Goal: Task Accomplishment & Management: Manage account settings

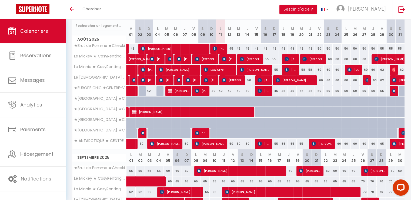
scroll to position [52, 0]
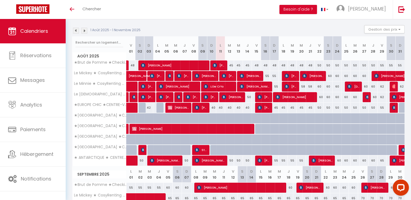
click at [231, 66] on div "45" at bounding box center [229, 65] width 9 height 10
type input "45"
type input "[DATE] Août 2025"
type input "Mer 13 Août 2025"
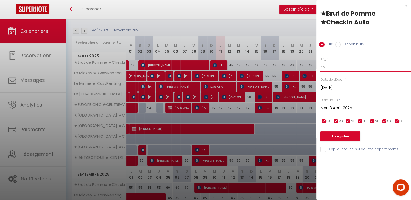
click at [333, 67] on input "45" at bounding box center [366, 67] width 91 height 10
type input "42"
click at [332, 110] on input "Mer 13 Août 2025" at bounding box center [366, 107] width 91 height 7
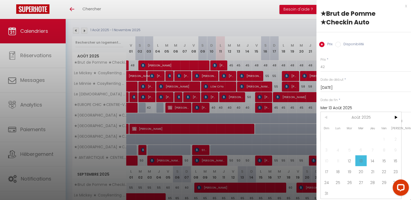
drag, startPoint x: 384, startPoint y: 160, endPoint x: 353, endPoint y: 147, distance: 33.4
click at [384, 160] on span "15" at bounding box center [385, 160] width 12 height 11
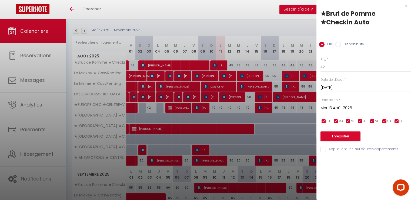
type input "Ven 15 Août 2025"
click at [344, 138] on button "Enregistrer" at bounding box center [341, 136] width 40 height 10
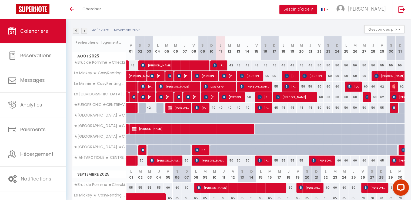
click at [275, 108] on div "45" at bounding box center [274, 108] width 9 height 10
type input "45"
type input "Dim 17 Août 2025"
type input "Lun 18 Août 2025"
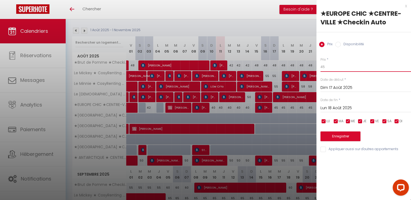
click at [331, 68] on input "45" at bounding box center [366, 67] width 91 height 10
type input "42"
click at [329, 107] on input "Lun 18 Août 2025" at bounding box center [366, 107] width 91 height 7
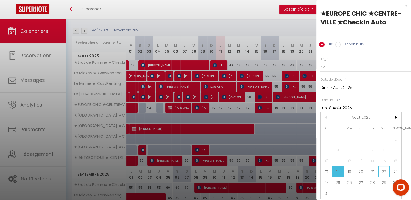
click at [385, 171] on span "22" at bounding box center [385, 171] width 12 height 11
type input "Ven 22 Août 2025"
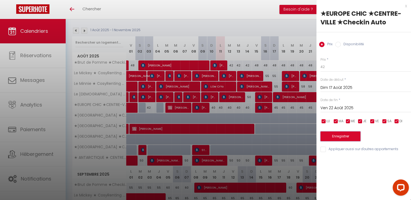
click at [344, 138] on button "Enregistrer" at bounding box center [341, 136] width 40 height 10
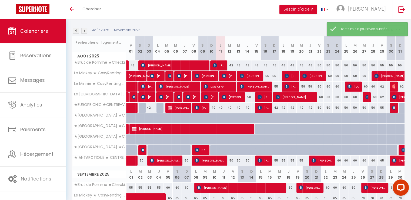
click at [318, 107] on div "50" at bounding box center [319, 108] width 9 height 10
type input "50"
type input "Ven 22 Août 2025"
type input "Sam 23 Août 2025"
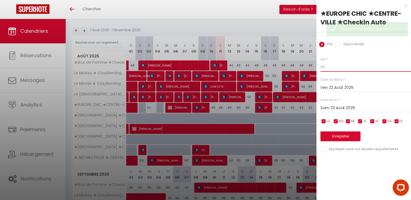
click at [334, 70] on input "50" at bounding box center [366, 67] width 91 height 10
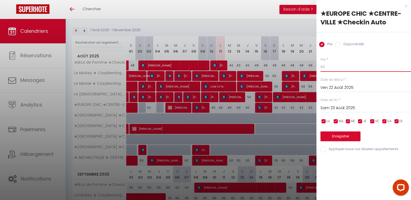
type input "5"
type input "48"
click at [331, 108] on input "Sam 23 Août 2025" at bounding box center [366, 107] width 91 height 7
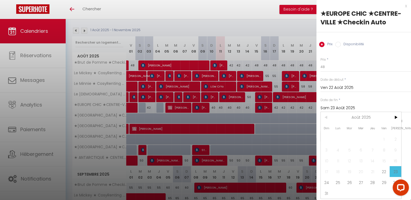
drag, startPoint x: 385, startPoint y: 183, endPoint x: 342, endPoint y: 146, distance: 57.2
click at [385, 183] on span "29" at bounding box center [385, 182] width 12 height 11
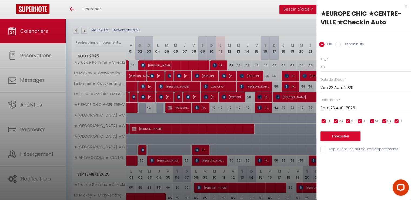
type input "Ven 29 Août 2025"
click at [341, 138] on button "Enregistrer" at bounding box center [341, 136] width 40 height 10
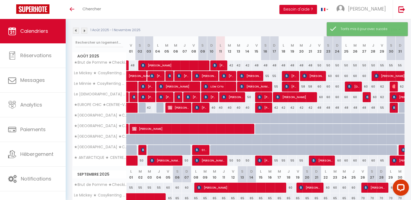
click at [383, 107] on div "55" at bounding box center [382, 108] width 9 height 10
type input "55"
type input "Ven 29 Août 2025"
type input "Sam 30 Août 2025"
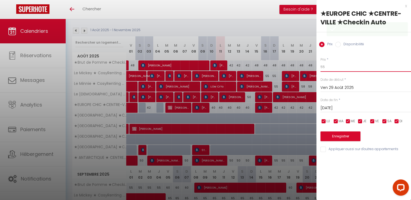
click at [349, 65] on input "55" at bounding box center [366, 67] width 91 height 10
type input "52"
click at [346, 105] on input "Sam 30 Août 2025" at bounding box center [366, 107] width 91 height 7
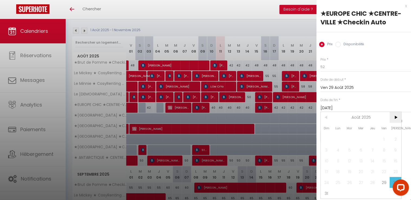
click at [394, 120] on span ">" at bounding box center [396, 117] width 12 height 11
click at [381, 137] on span "5" at bounding box center [385, 138] width 12 height 11
type input "Ven 05 Septembre 2025"
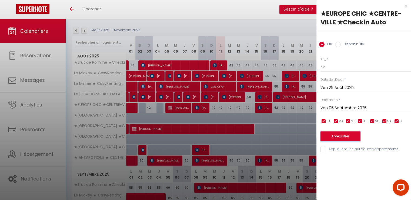
click at [346, 136] on button "Enregistrer" at bounding box center [341, 136] width 40 height 10
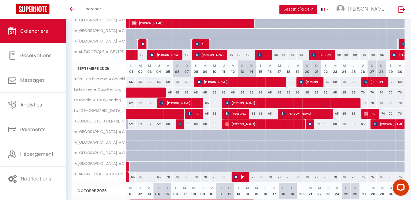
scroll to position [161, 0]
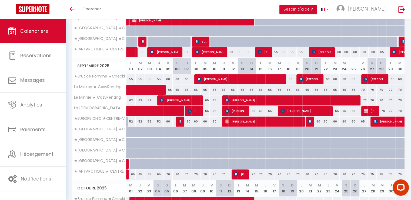
click at [169, 121] on div "60" at bounding box center [168, 121] width 9 height 10
type input "60"
type input "Ven 05 Septembre 2025"
type input "Sam 06 Septembre 2025"
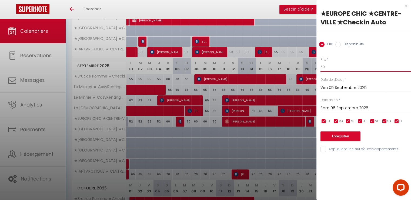
click at [335, 65] on input "60" at bounding box center [366, 67] width 91 height 10
type input "6"
type input "58"
click at [330, 110] on input "Sam 06 Septembre 2025" at bounding box center [366, 107] width 91 height 7
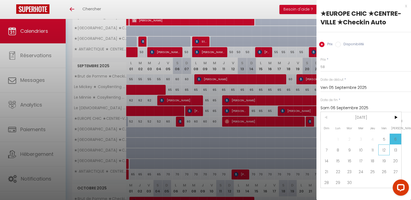
click at [383, 149] on span "12" at bounding box center [385, 149] width 12 height 11
type input "Ven 12 Septembre 2025"
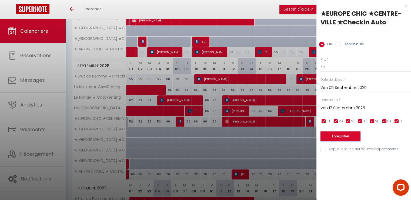
click at [341, 138] on button "Enregistrer" at bounding box center [341, 136] width 40 height 10
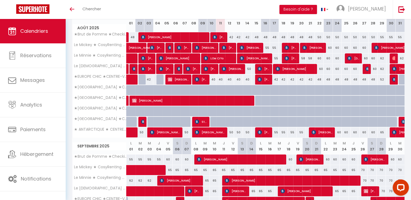
scroll to position [80, 0]
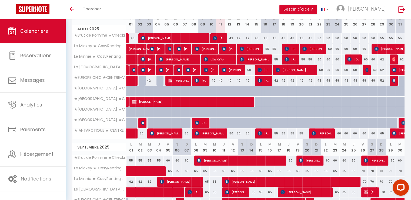
drag, startPoint x: 258, startPoint y: 39, endPoint x: 339, endPoint y: 98, distance: 100.8
click at [258, 39] on div "48" at bounding box center [256, 38] width 9 height 10
type input "48"
type input "Ven 15 Août 2025"
type input "Sam 16 Août 2025"
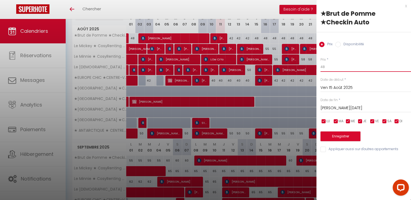
click at [345, 67] on input "48" at bounding box center [366, 67] width 91 height 10
type input "45"
click at [341, 110] on input "Sam 16 Août 2025" at bounding box center [366, 107] width 91 height 7
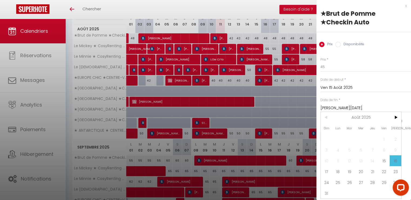
drag, startPoint x: 384, startPoint y: 171, endPoint x: 359, endPoint y: 139, distance: 41.2
click at [384, 170] on span "22" at bounding box center [385, 171] width 12 height 11
type input "Ven 22 Août 2025"
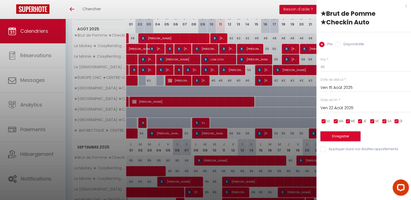
click at [352, 134] on button "Enregistrer" at bounding box center [341, 136] width 40 height 10
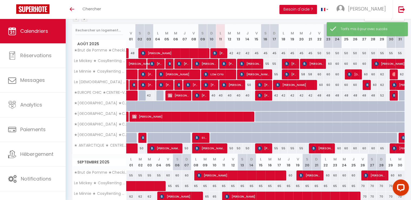
scroll to position [52, 0]
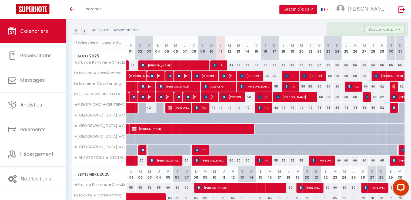
click at [319, 66] on div "50" at bounding box center [319, 65] width 9 height 10
type input "50"
type input "Ven 22 Août 2025"
type input "Sam 23 Août 2025"
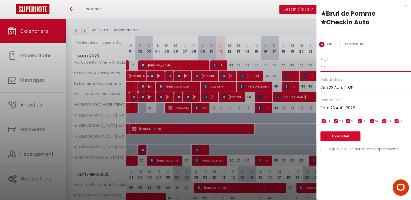
click at [337, 69] on input "50" at bounding box center [366, 67] width 91 height 10
type input "5"
type input "48"
click at [337, 105] on input "Sam 23 Août 2025" at bounding box center [366, 107] width 91 height 7
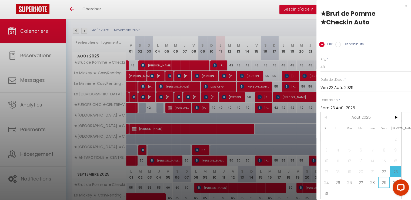
click at [386, 183] on span "29" at bounding box center [385, 182] width 12 height 11
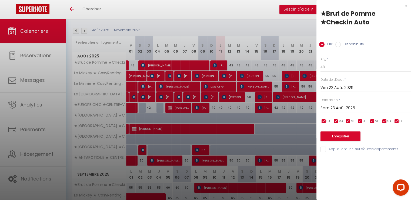
type input "Ven 29 Août 2025"
click at [345, 135] on button "Enregistrer" at bounding box center [341, 136] width 40 height 10
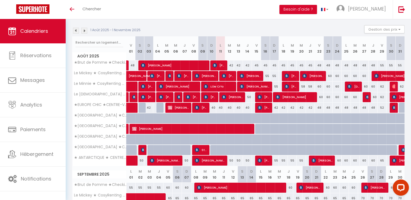
click at [383, 66] on div "55" at bounding box center [382, 65] width 9 height 10
type input "55"
type input "Ven 29 Août 2025"
type input "Sam 30 Août 2025"
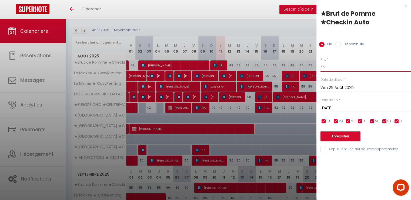
click at [336, 65] on input "55" at bounding box center [366, 67] width 91 height 10
type input "52"
drag, startPoint x: 342, startPoint y: 107, endPoint x: 356, endPoint y: 100, distance: 15.5
click at [342, 107] on input "Sam 30 Août 2025" at bounding box center [366, 107] width 91 height 7
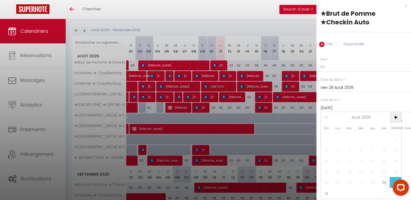
click at [395, 119] on span ">" at bounding box center [396, 117] width 12 height 11
click at [382, 138] on span "5" at bounding box center [385, 138] width 12 height 11
type input "Ven 05 Septembre 2025"
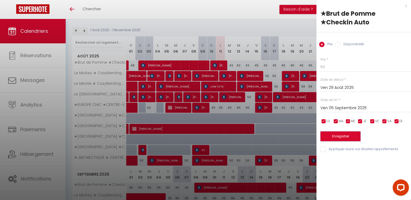
click at [344, 136] on button "Enregistrer" at bounding box center [341, 136] width 40 height 10
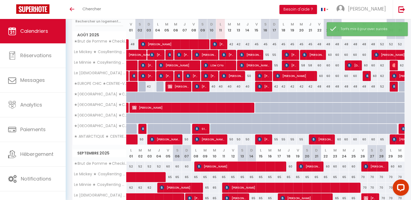
scroll to position [107, 0]
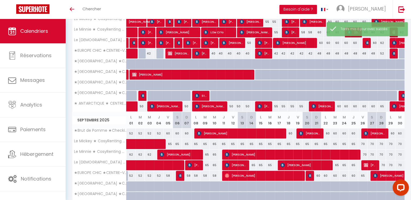
click at [169, 133] on div "60" at bounding box center [168, 133] width 9 height 10
type input "60"
type input "Ven 05 Septembre 2025"
type input "Sam 06 Septembre 2025"
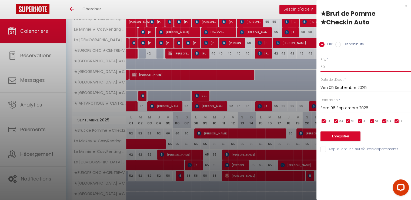
click at [351, 65] on input "60" at bounding box center [366, 67] width 91 height 10
type input "6"
type input "58"
click at [352, 108] on input "Sam 06 Septembre 2025" at bounding box center [366, 107] width 91 height 7
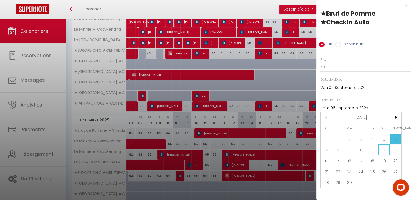
click at [383, 150] on span "12" at bounding box center [385, 149] width 12 height 11
type input "Ven 12 Septembre 2025"
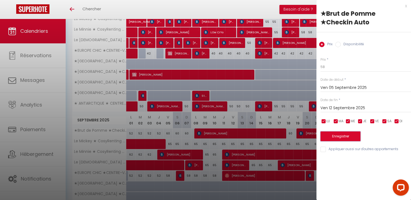
click at [345, 136] on button "Enregistrer" at bounding box center [341, 136] width 40 height 10
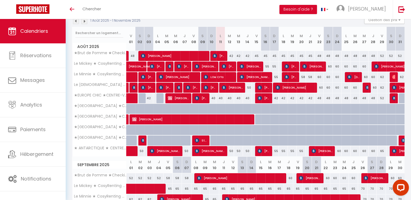
scroll to position [52, 0]
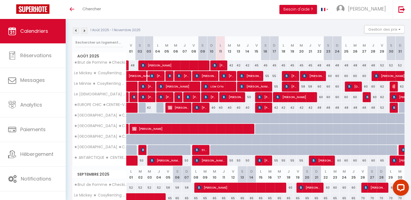
click at [232, 160] on div "50" at bounding box center [229, 160] width 9 height 10
type input "50"
type input "[DATE] Août 2025"
type input "Mer 13 Août 2025"
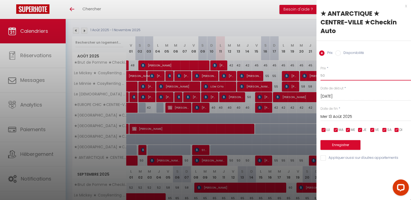
click at [336, 71] on input "50" at bounding box center [366, 76] width 91 height 10
type input "5"
type input "48"
drag, startPoint x: 345, startPoint y: 106, endPoint x: 367, endPoint y: 128, distance: 31.0
click at [344, 113] on input "Mer 13 Août 2025" at bounding box center [366, 116] width 91 height 7
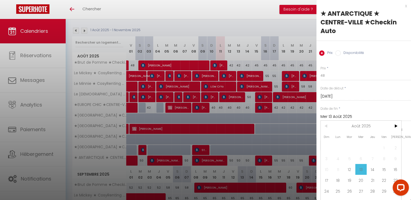
drag, startPoint x: 383, startPoint y: 165, endPoint x: 346, endPoint y: 160, distance: 37.1
click at [383, 165] on span "15" at bounding box center [385, 169] width 12 height 11
type input "Ven 15 Août 2025"
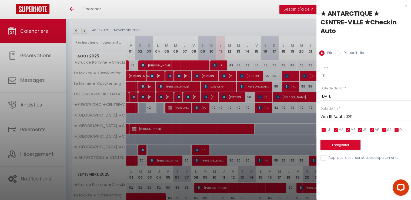
click at [348, 140] on button "Enregistrer" at bounding box center [341, 145] width 40 height 10
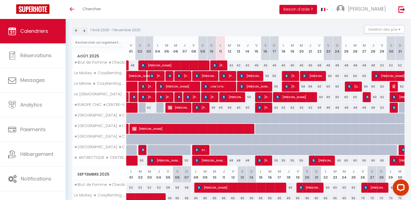
click at [278, 160] on div "55" at bounding box center [274, 160] width 9 height 10
type input "55"
type input "Dim 17 Août 2025"
type input "Lun 18 Août 2025"
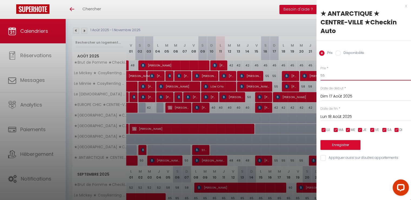
click at [362, 71] on input "55" at bounding box center [366, 76] width 91 height 10
type input "52"
click at [342, 113] on input "Lun 18 Août 2025" at bounding box center [366, 116] width 91 height 7
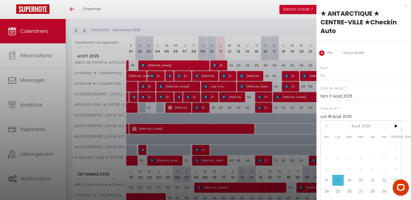
drag, startPoint x: 387, startPoint y: 179, endPoint x: 364, endPoint y: 161, distance: 29.8
click at [387, 179] on span "22" at bounding box center [385, 179] width 12 height 11
type input "Ven 22 Août 2025"
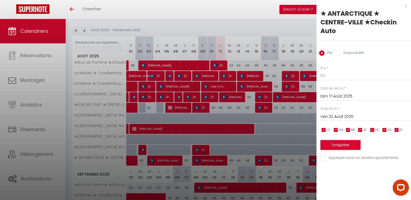
click at [353, 140] on button "Enregistrer" at bounding box center [341, 145] width 40 height 10
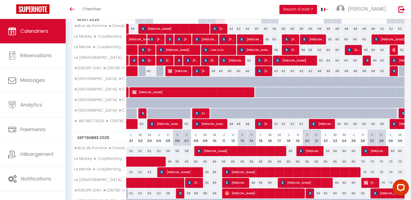
scroll to position [80, 0]
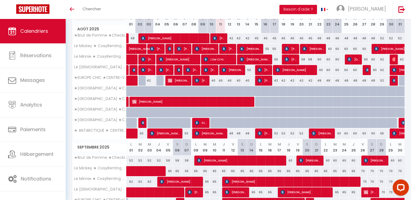
click at [341, 133] on div "60" at bounding box center [337, 133] width 9 height 10
type input "60"
type input "Dim 24 Août 2025"
type input "Lun 25 Août 2025"
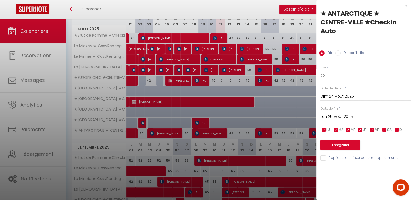
click at [352, 71] on input "60" at bounding box center [366, 76] width 91 height 10
type input "6"
type input "58"
click at [351, 113] on input "Lun 25 Août 2025" at bounding box center [366, 116] width 91 height 7
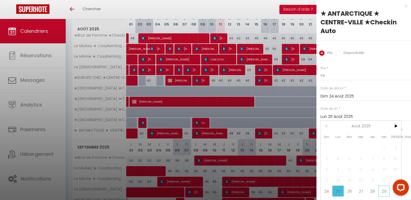
click at [383, 190] on span "29" at bounding box center [385, 190] width 12 height 11
type input "Ven 29 Août 2025"
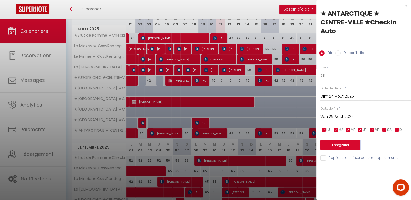
click at [346, 140] on button "Enregistrer" at bounding box center [341, 145] width 40 height 10
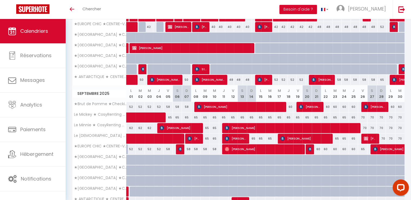
scroll to position [107, 0]
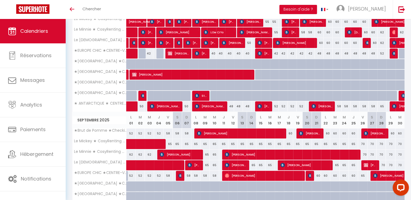
click at [383, 106] on div "65" at bounding box center [382, 106] width 9 height 10
type input "65"
type input "Ven 29 Août 2025"
type input "Sam 30 Août 2025"
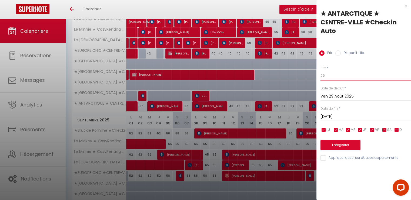
click at [342, 71] on input "65" at bounding box center [366, 76] width 91 height 10
type input "62"
click at [335, 113] on input "Sam 30 Août 2025" at bounding box center [366, 116] width 91 height 7
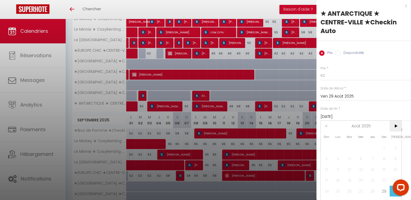
click at [399, 127] on span ">" at bounding box center [396, 125] width 12 height 11
click at [384, 142] on span "5" at bounding box center [385, 147] width 12 height 11
type input "Ven 05 Septembre 2025"
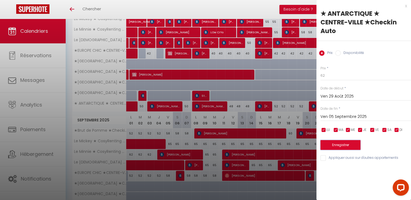
click at [353, 140] on button "Enregistrer" at bounding box center [341, 145] width 40 height 10
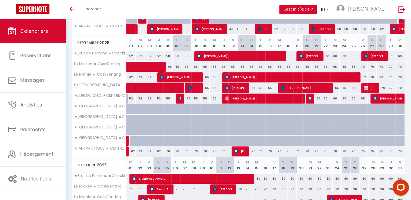
scroll to position [188, 0]
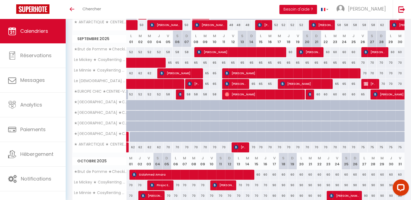
click at [168, 147] on div "70" at bounding box center [168, 147] width 9 height 10
type input "70"
type input "Ven 05 Septembre 2025"
type input "Sam 06 Septembre 2025"
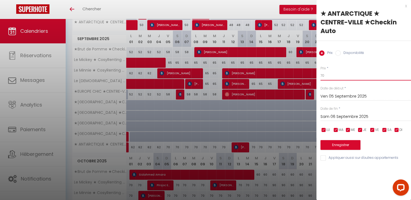
click at [337, 71] on input "70" at bounding box center [366, 76] width 91 height 10
type input "7"
type input "65"
click at [336, 113] on input "Sam 06 Septembre 2025" at bounding box center [366, 116] width 91 height 7
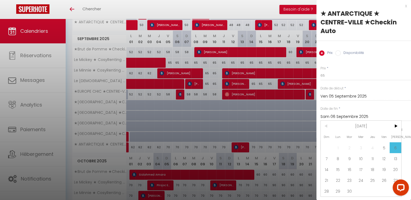
drag, startPoint x: 381, startPoint y: 149, endPoint x: 347, endPoint y: 146, distance: 33.3
click at [381, 153] on span "12" at bounding box center [385, 158] width 12 height 11
type input "Ven 12 Septembre 2025"
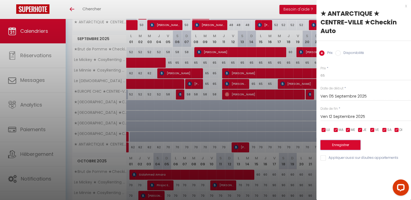
click at [342, 140] on button "Enregistrer" at bounding box center [341, 145] width 40 height 10
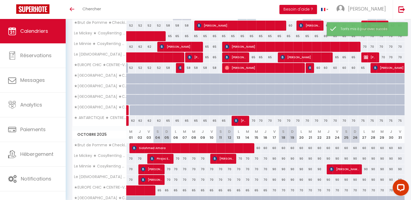
scroll to position [202, 0]
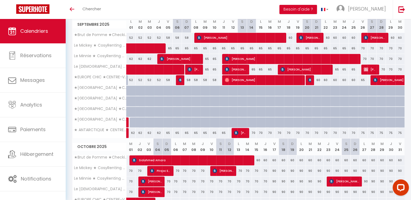
click at [255, 133] on div "70" at bounding box center [251, 133] width 9 height 10
type input "70"
type input "Dim 14 Septembre 2025"
type input "Lun 15 Septembre 2025"
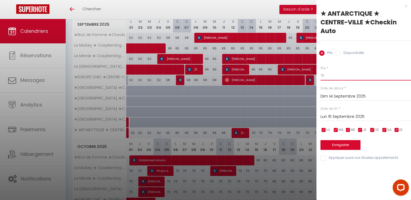
click at [344, 71] on input "70" at bounding box center [366, 76] width 91 height 10
type input "7"
type input "68"
click at [342, 113] on input "Lun 15 Septembre 2025" at bounding box center [366, 116] width 91 height 7
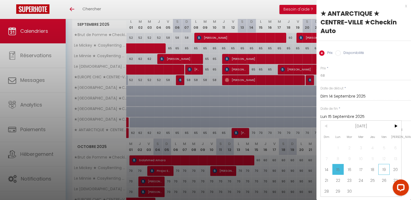
click at [382, 164] on span "19" at bounding box center [385, 169] width 12 height 11
type input "Ven 19 Septembre 2025"
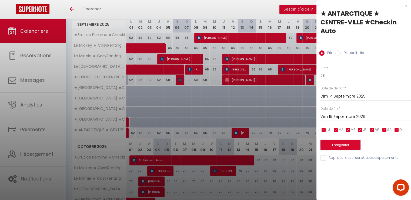
click at [342, 140] on button "Enregistrer" at bounding box center [341, 145] width 40 height 10
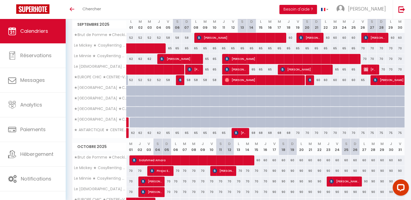
click at [363, 132] on div "75" at bounding box center [362, 133] width 9 height 10
type input "75"
type input "Ven 26 Septembre 2025"
type input "Sam 27 Septembre 2025"
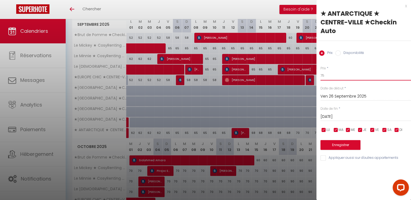
click at [341, 71] on input "75" at bounding box center [366, 76] width 91 height 10
type input "72"
click at [355, 113] on input "Sam 27 Septembre 2025" at bounding box center [366, 116] width 91 height 7
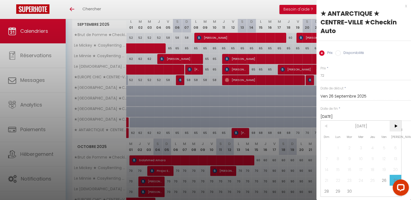
click at [395, 120] on span ">" at bounding box center [396, 125] width 12 height 11
click at [382, 142] on span "3" at bounding box center [385, 147] width 12 height 11
type input "Ven 03 Octobre 2025"
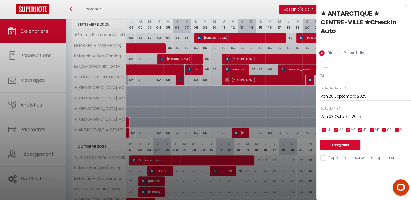
click at [350, 140] on button "Enregistrer" at bounding box center [341, 145] width 40 height 10
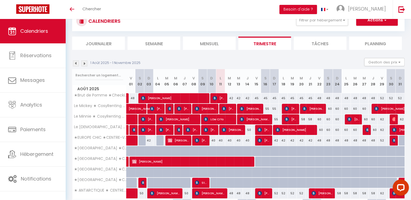
scroll to position [0, 0]
